Goal: Navigation & Orientation: Find specific page/section

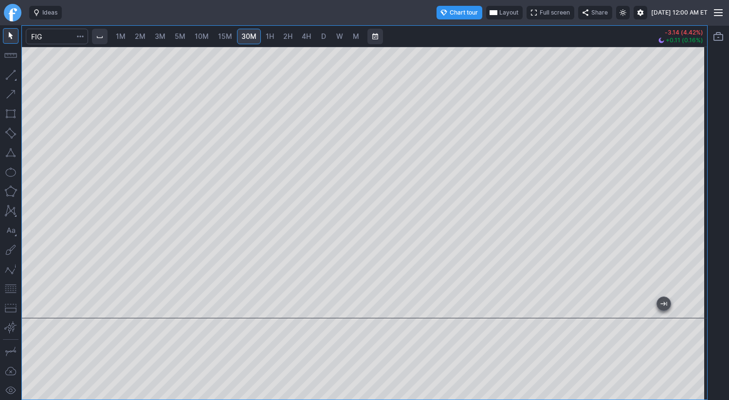
drag, startPoint x: 689, startPoint y: 98, endPoint x: 690, endPoint y: 117, distance: 19.0
click at [690, 117] on div at bounding box center [696, 180] width 20 height 248
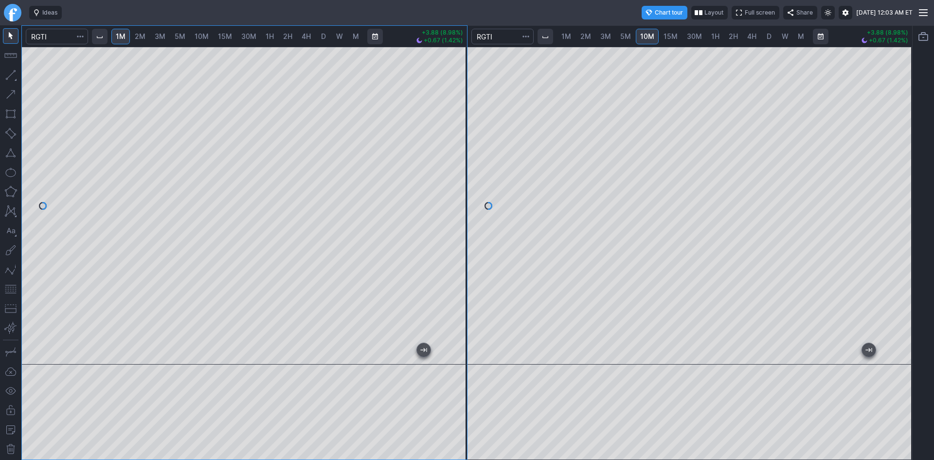
click at [447, 124] on div at bounding box center [244, 206] width 445 height 318
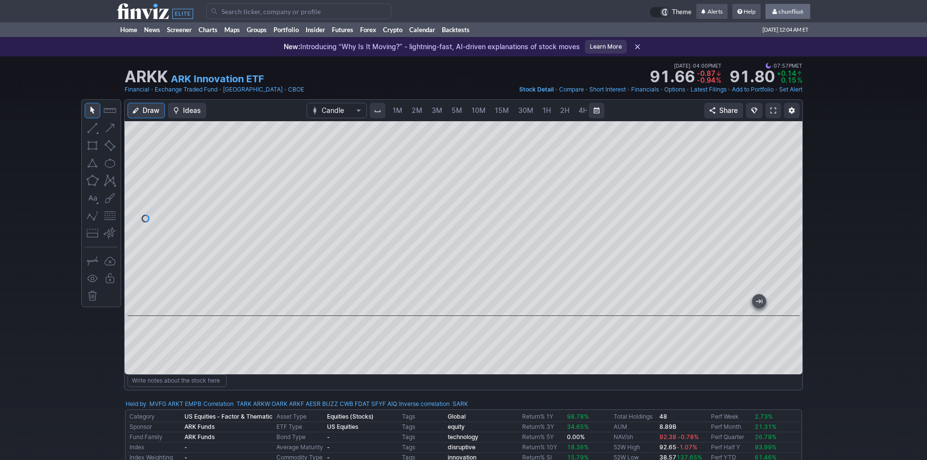
scroll to position [0, 53]
click at [788, 12] on span "chunfliu6" at bounding box center [790, 11] width 25 height 7
click at [773, 69] on link "Sign Out" at bounding box center [782, 72] width 54 height 16
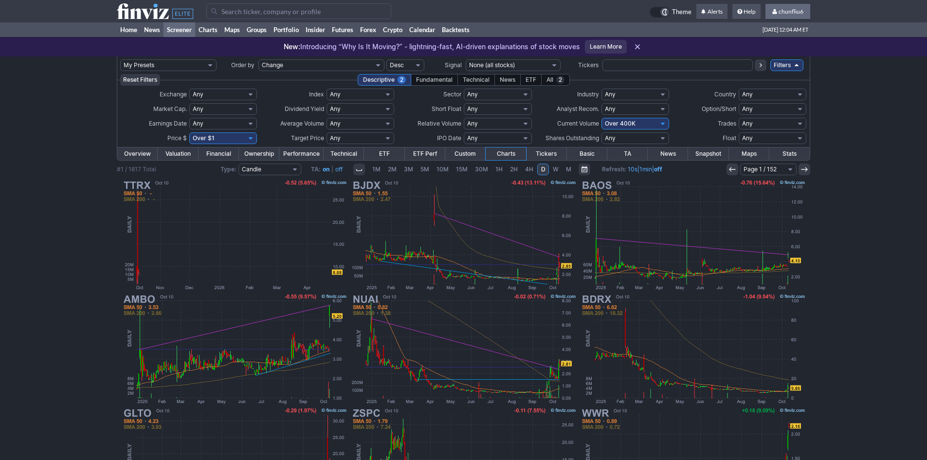
drag, startPoint x: 794, startPoint y: 7, endPoint x: 792, endPoint y: 24, distance: 17.2
click at [794, 8] on link "chunfliu6" at bounding box center [787, 12] width 45 height 16
click at [774, 70] on link "Sign Out" at bounding box center [782, 72] width 54 height 16
